Goal: Task Accomplishment & Management: Manage account settings

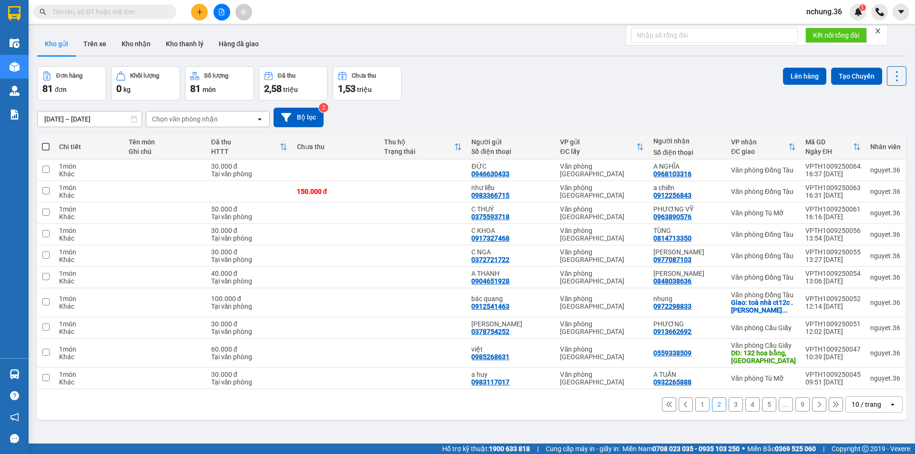
click at [453, 94] on div "Đơn hàng 81 đơn Khối lượng 0 kg Số lượng 81 món Đã thu 2,58 triệu Chưa thu 1,53…" at bounding box center [471, 83] width 869 height 34
click at [519, 89] on div "Đơn hàng 81 đơn Khối lượng 0 kg Số lượng 81 món Đã thu 2,58 triệu Chưa thu 1,53…" at bounding box center [471, 83] width 869 height 34
click at [305, 115] on button "Bộ lọc" at bounding box center [299, 118] width 50 height 20
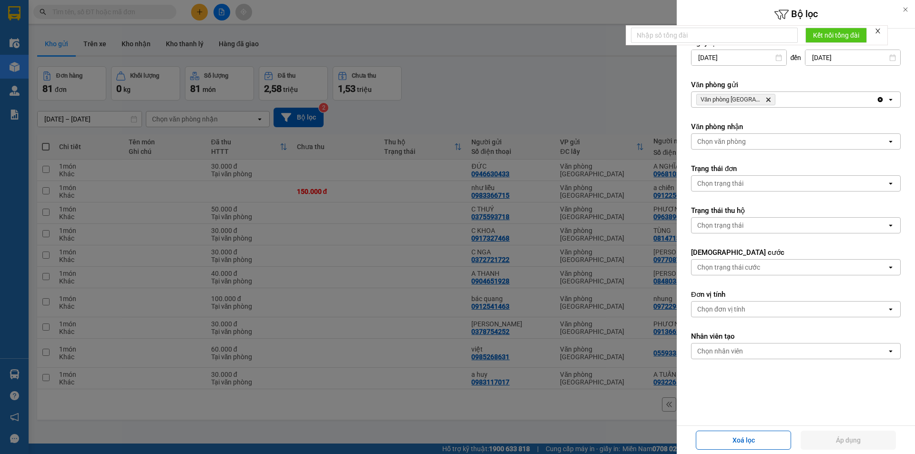
click at [767, 99] on icon "Delete" at bounding box center [768, 100] width 6 height 6
click at [767, 99] on div "Chọn văn phòng" at bounding box center [788, 99] width 195 height 15
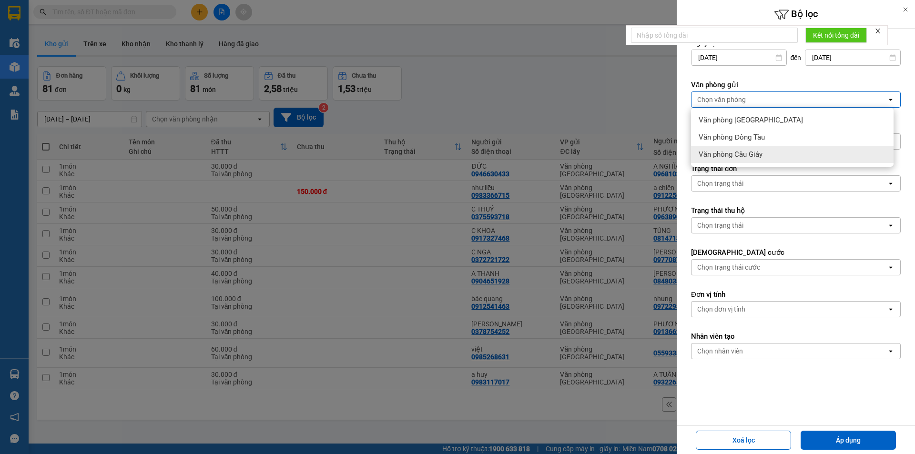
click at [759, 157] on span "Văn phòng Cầu Giấy" at bounding box center [731, 155] width 64 height 10
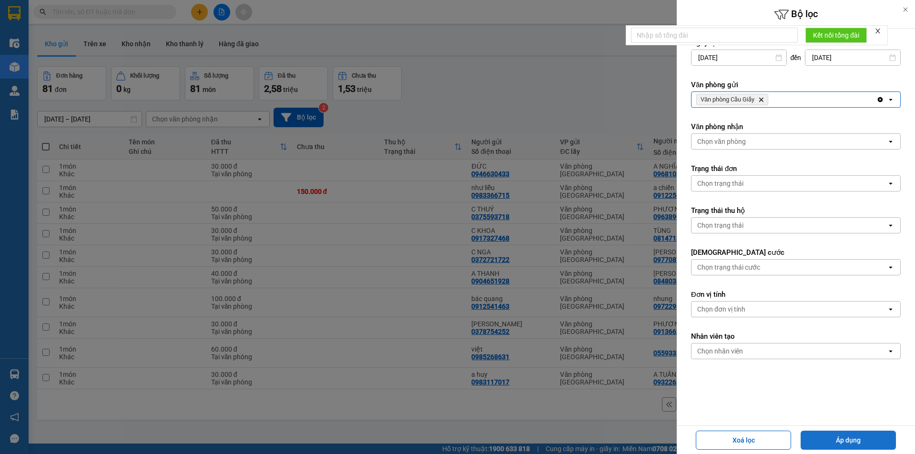
click at [838, 433] on button "Áp dụng" at bounding box center [848, 440] width 95 height 19
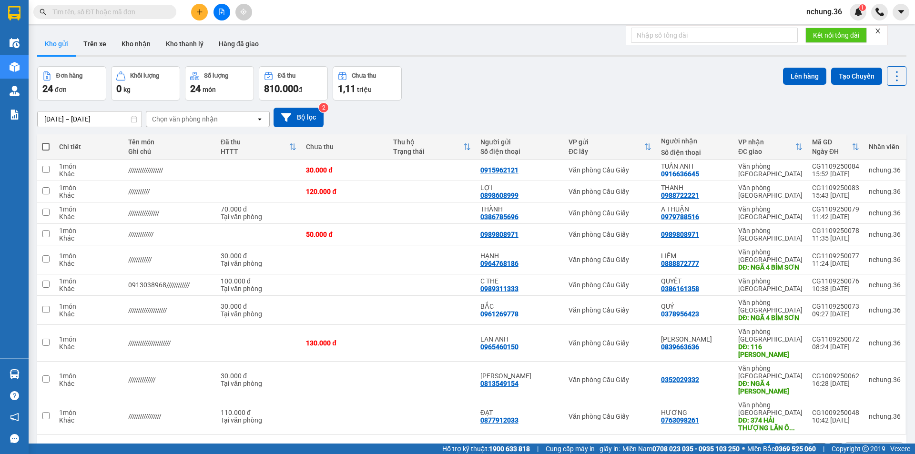
click at [529, 100] on div "Đơn hàng 24 đơn Khối lượng 0 kg Số lượng 24 món Đã thu 810.000 đ Chưa thu 1,11 …" at bounding box center [471, 83] width 869 height 34
click at [384, 171] on div "30.000 đ" at bounding box center [345, 170] width 78 height 8
checkbox input "true"
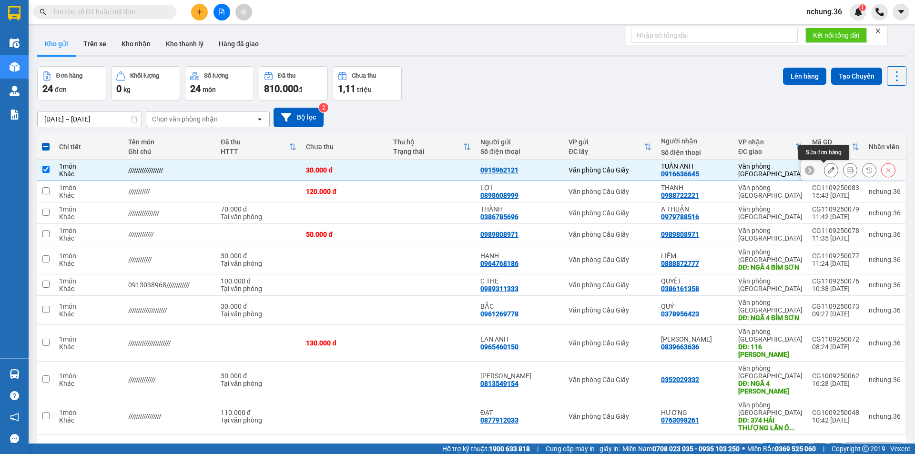
click at [828, 172] on icon at bounding box center [831, 170] width 7 height 7
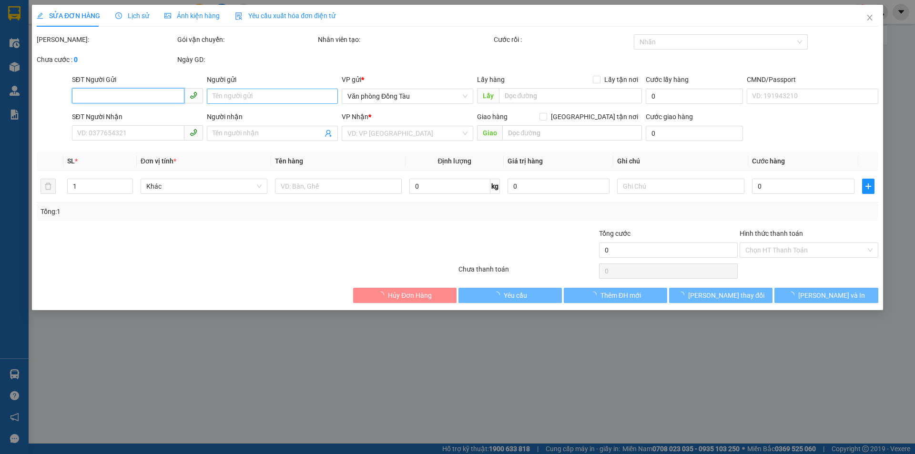
type input "0915962121"
type input "0916636645"
type input "TUẤN ANH"
type input "30.000"
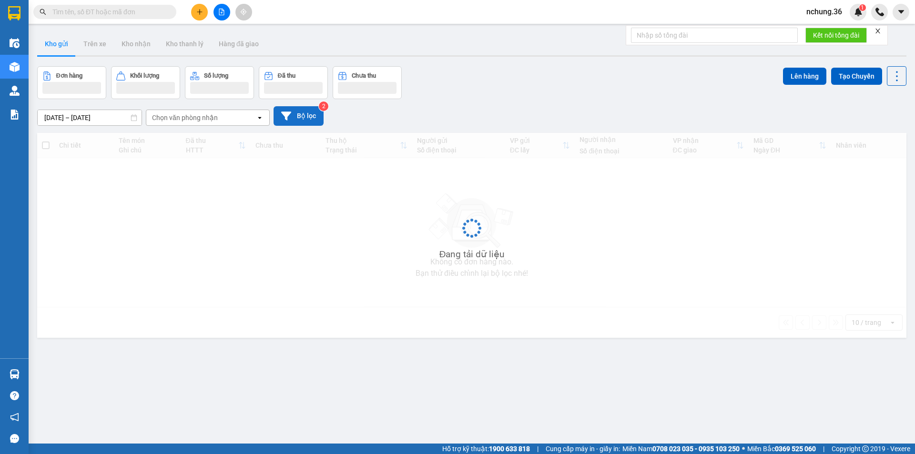
click at [304, 120] on button "Bộ lọc" at bounding box center [299, 116] width 50 height 20
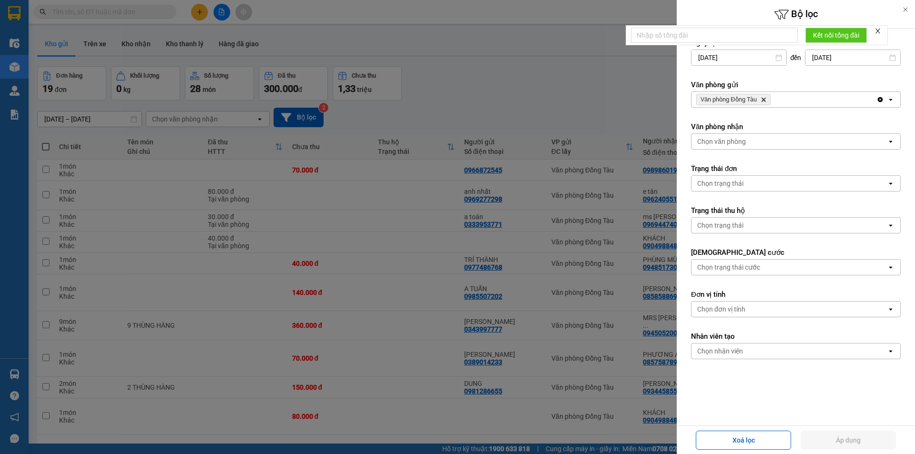
click at [766, 97] on icon "Delete" at bounding box center [764, 100] width 6 height 6
click at [766, 97] on div "Chọn văn phòng" at bounding box center [788, 99] width 195 height 15
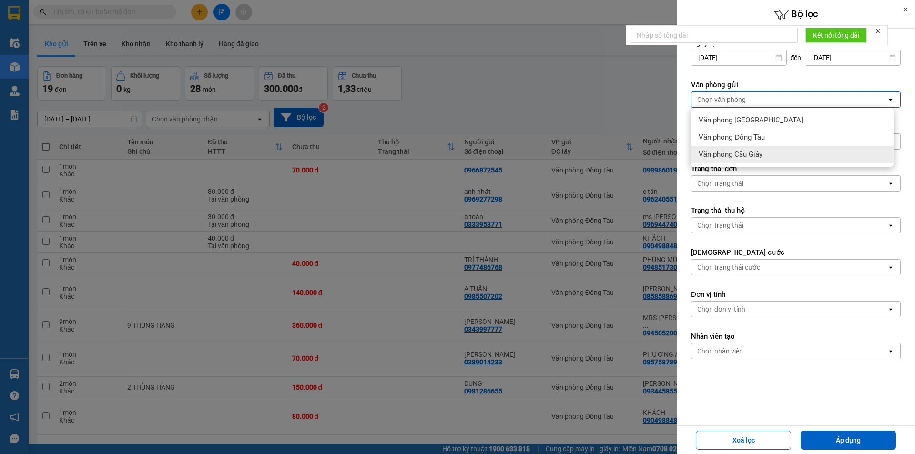
click at [753, 152] on span "Văn phòng Cầu Giấy" at bounding box center [731, 155] width 64 height 10
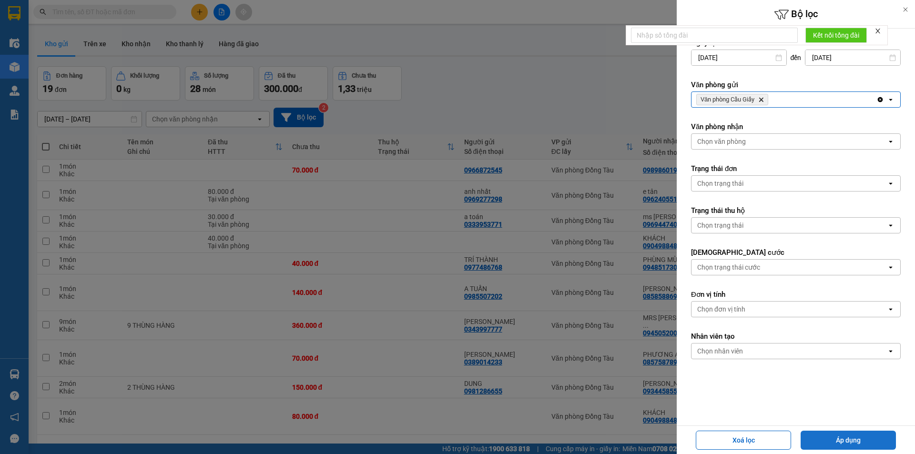
click at [841, 439] on button "Áp dụng" at bounding box center [848, 440] width 95 height 19
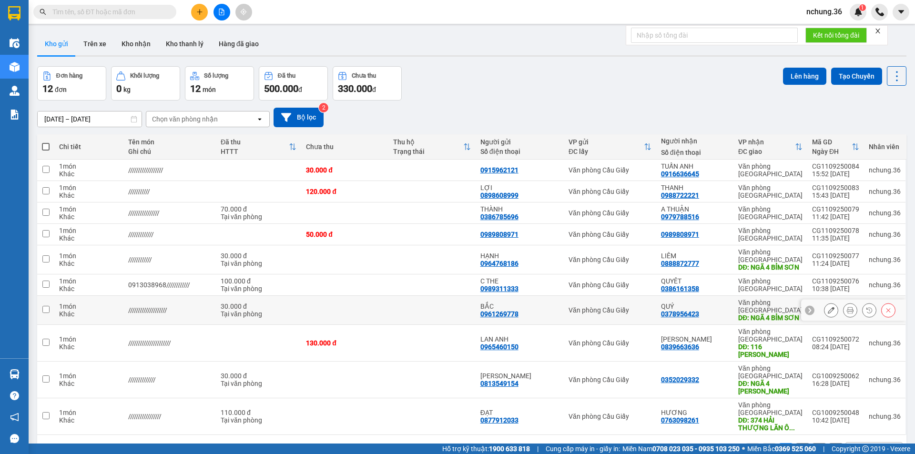
click at [274, 108] on button "Bộ lọc" at bounding box center [299, 118] width 50 height 20
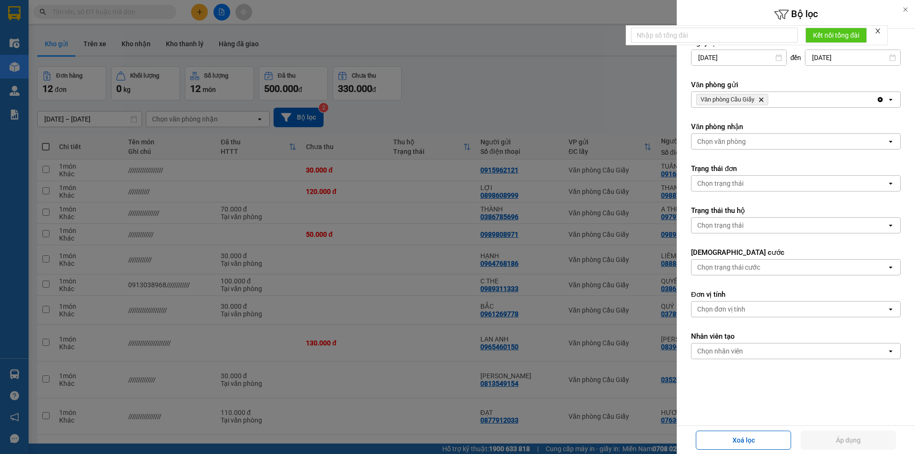
click at [501, 246] on div at bounding box center [457, 227] width 915 height 454
